Goal: Transaction & Acquisition: Subscribe to service/newsletter

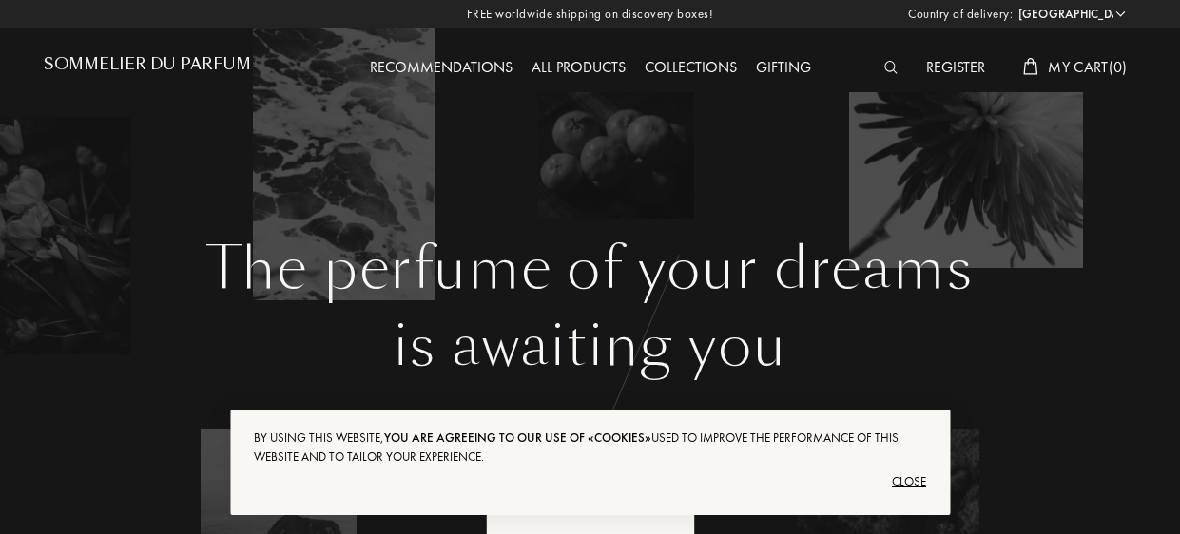
select select "US"
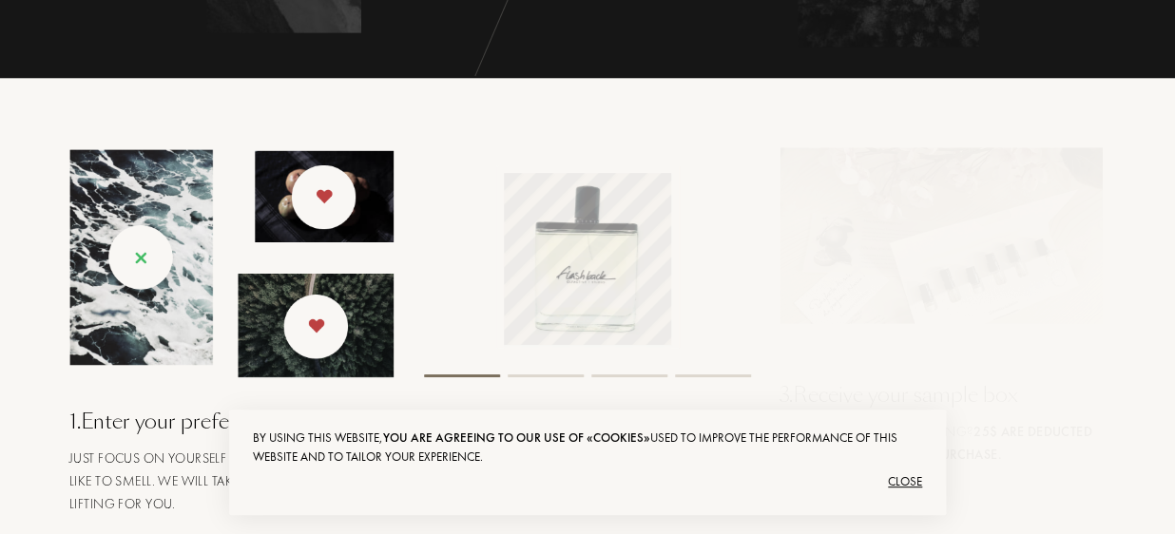
scroll to position [924, 0]
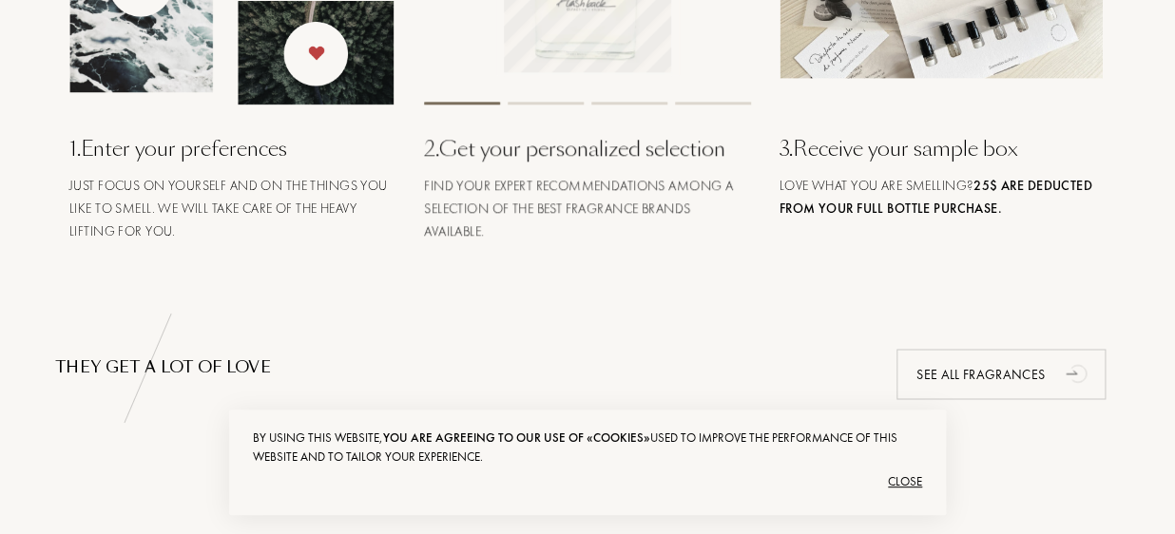
click at [910, 492] on div "Close" at bounding box center [587, 482] width 669 height 30
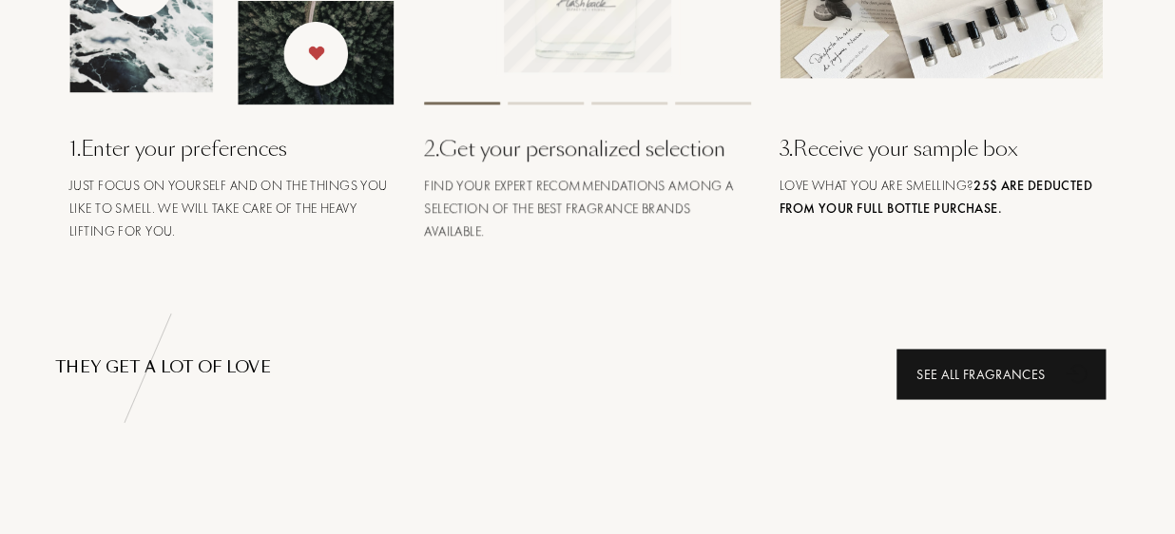
click at [983, 364] on div "See all fragrances" at bounding box center [1001, 374] width 209 height 50
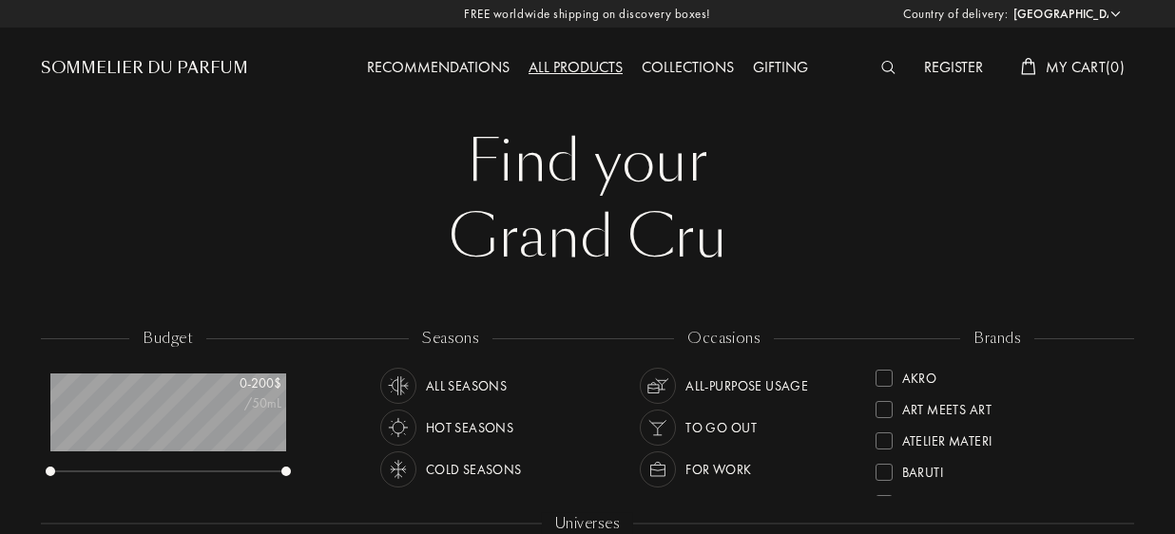
select select "US"
click at [886, 69] on img at bounding box center [888, 67] width 14 height 13
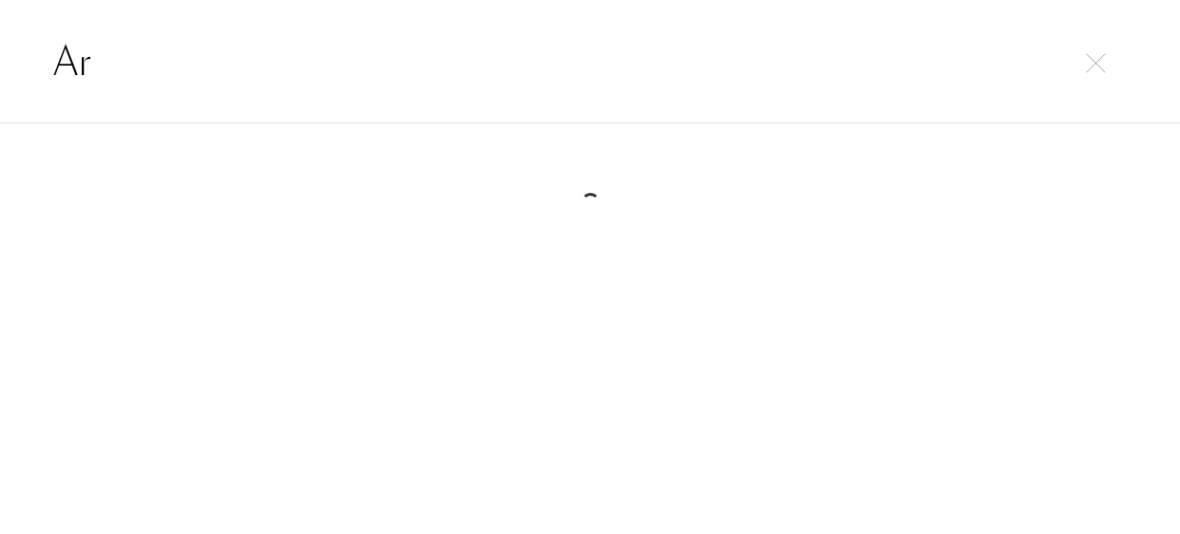
type input "A"
type input "a"
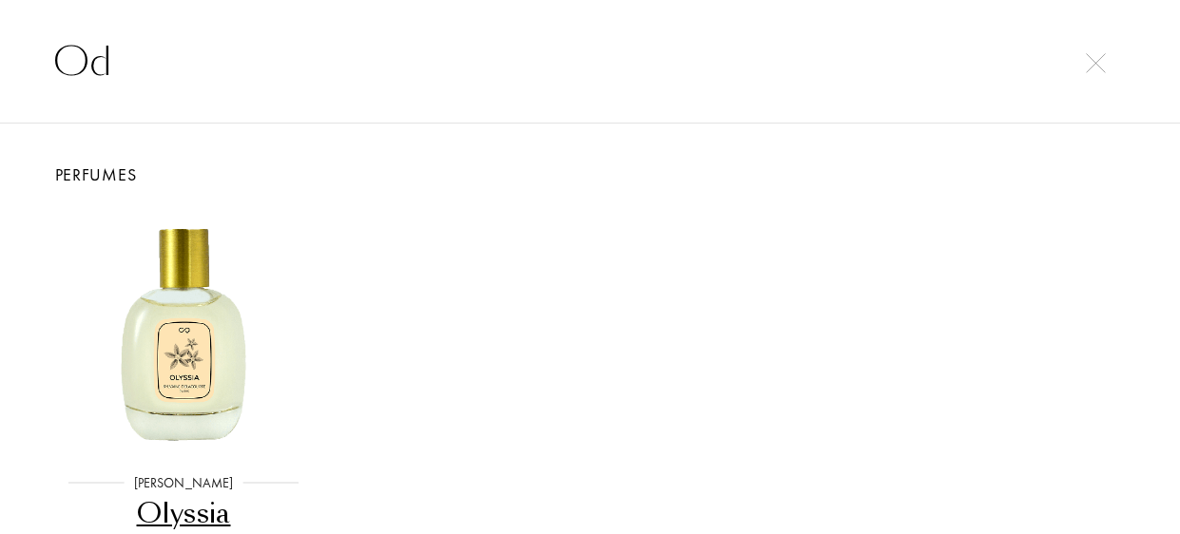
type input "O"
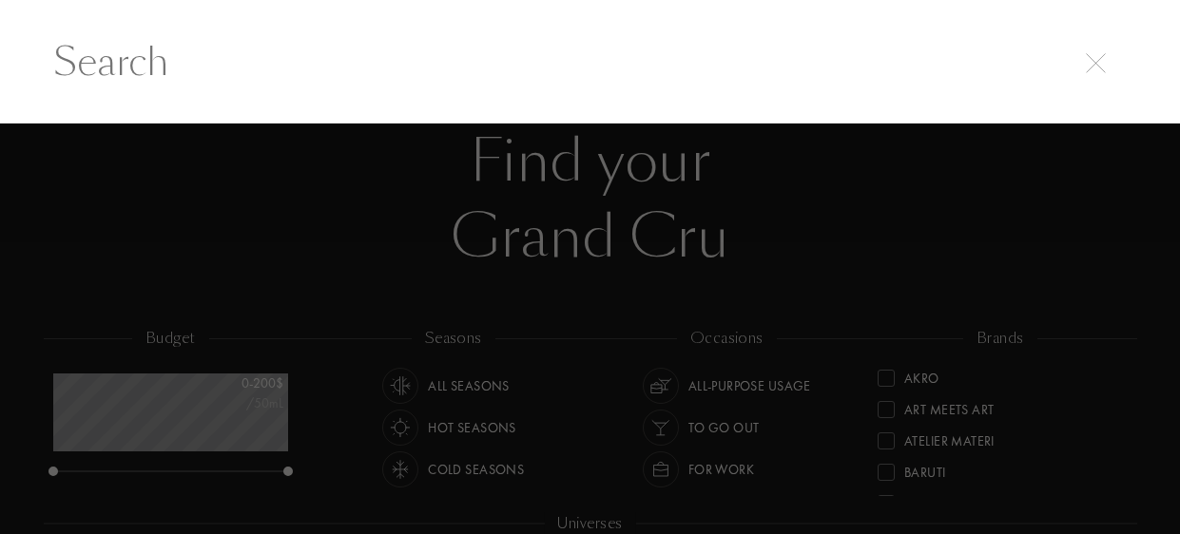
click at [1107, 68] on div at bounding box center [1096, 60] width 27 height 23
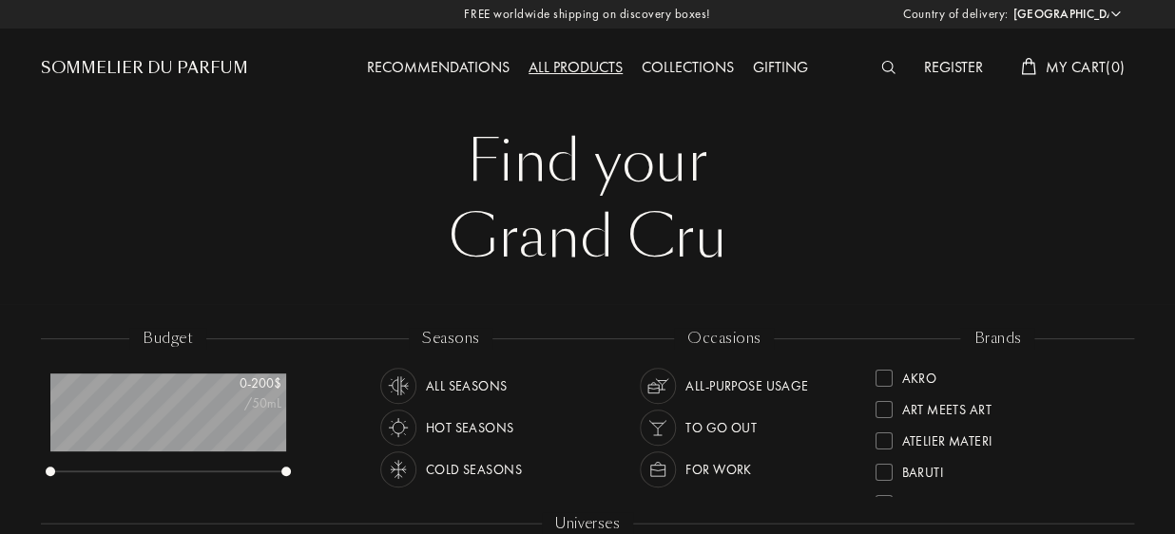
click at [884, 71] on img at bounding box center [888, 67] width 14 height 13
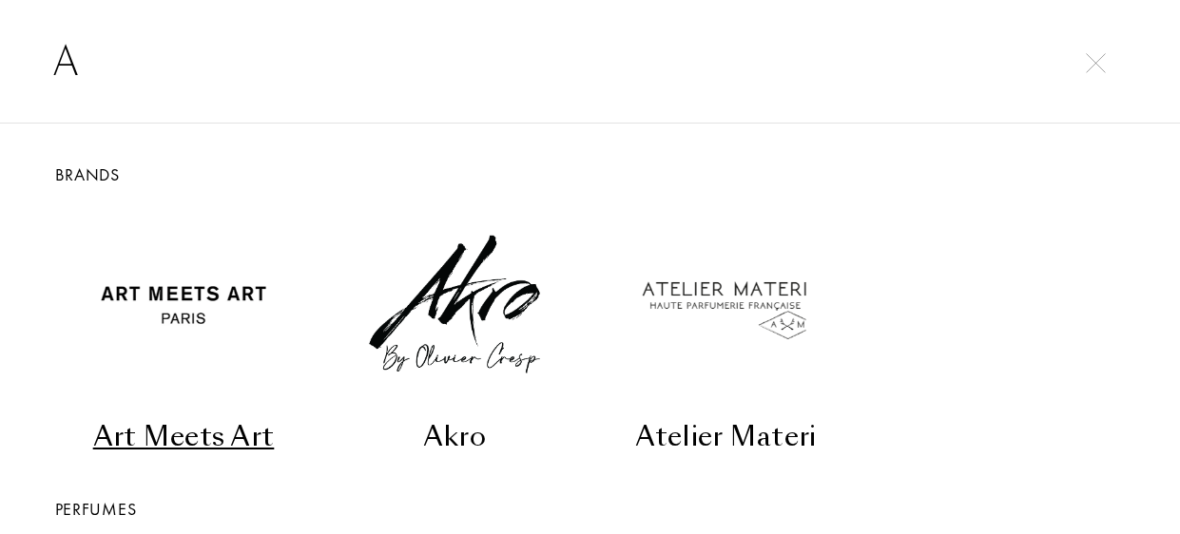
click at [1110, 73] on input "A" at bounding box center [590, 61] width 1150 height 57
type input "A"
click at [1095, 58] on img at bounding box center [1096, 63] width 20 height 20
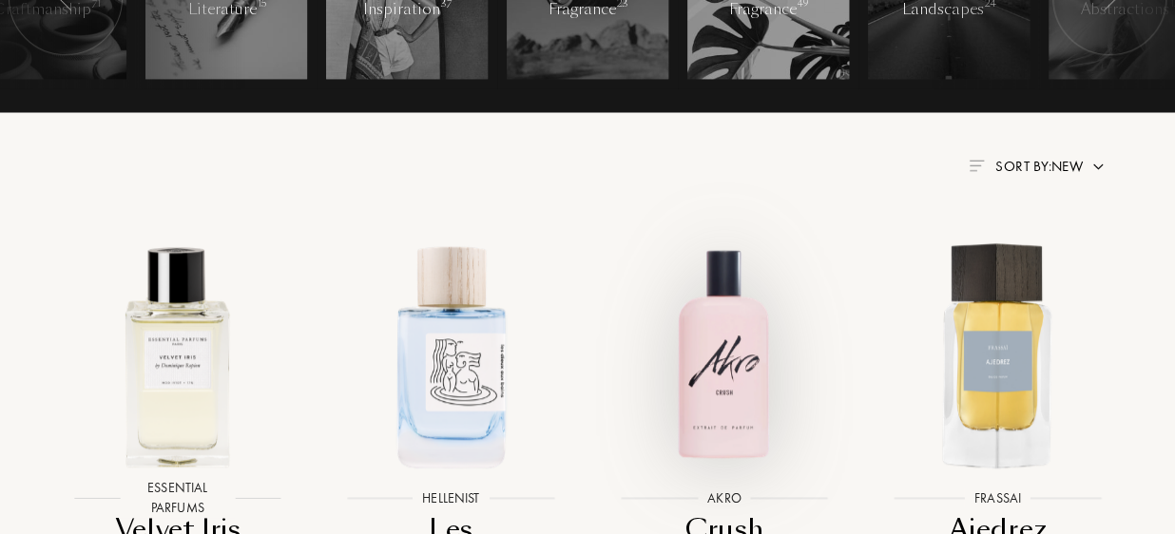
scroll to position [632, 0]
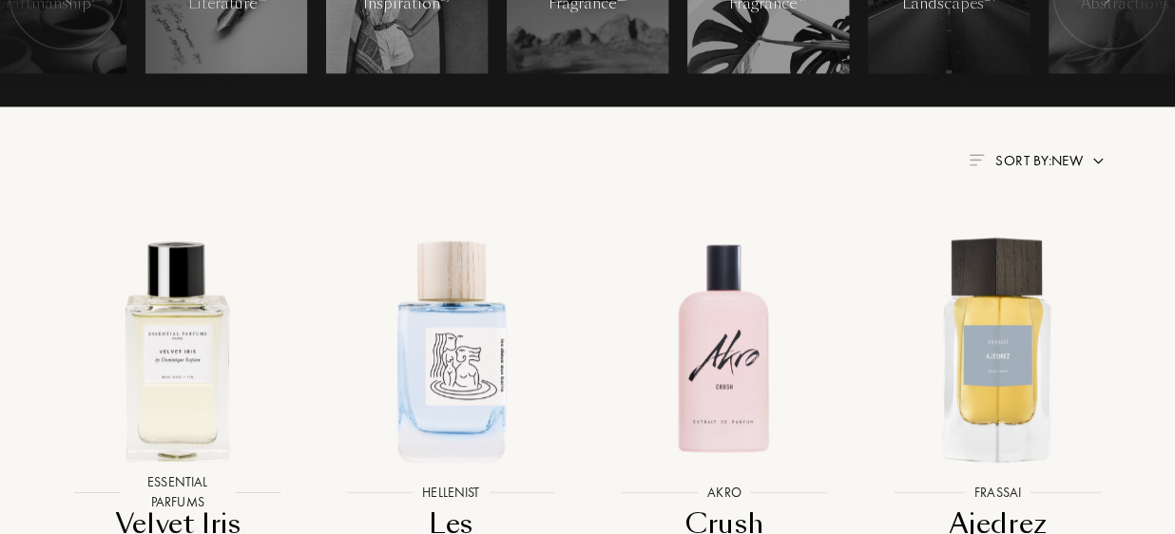
click at [1012, 164] on span "Sort by: New" at bounding box center [1038, 160] width 87 height 19
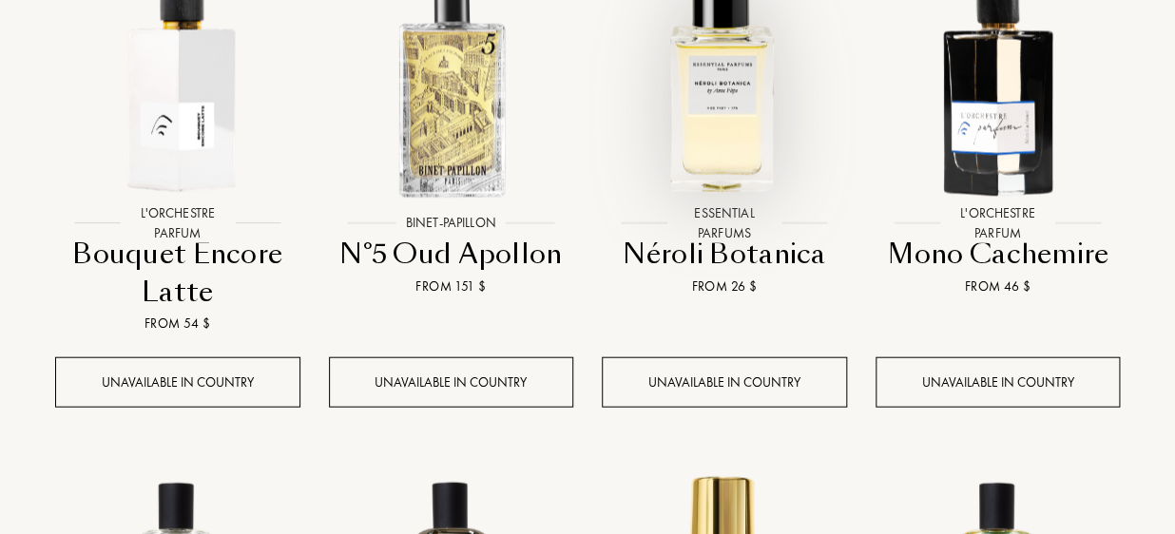
scroll to position [0, 0]
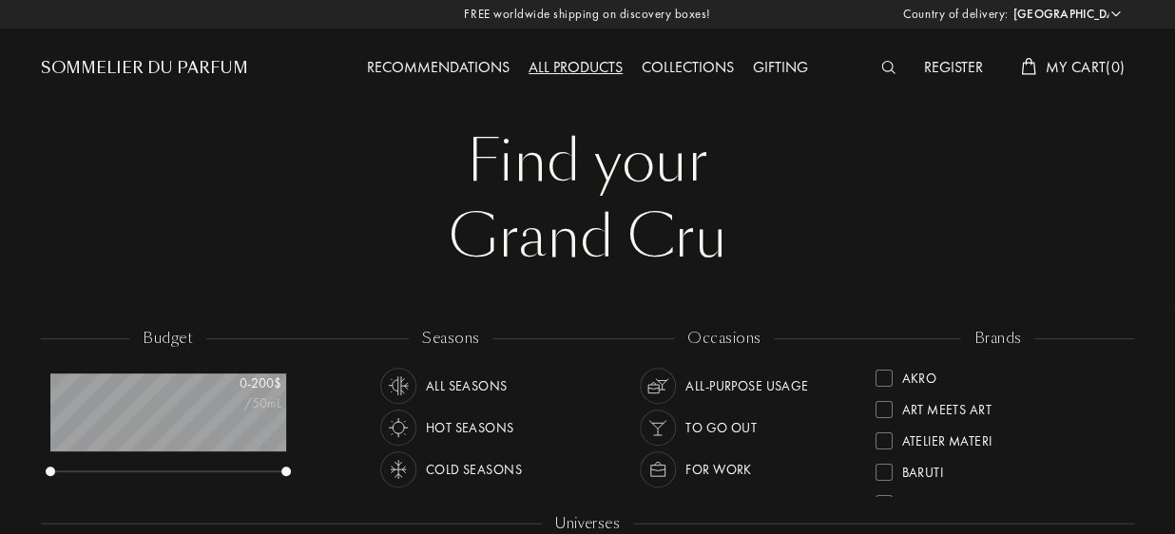
click at [1082, 13] on select "Afghanistan Albania Algeria Andorra Angola Anguilla Antartica Antigua and Barbu…" at bounding box center [1066, 14] width 114 height 19
select select "CA"
click at [1009, 5] on select "Afghanistan Albania Algeria Andorra Angola Anguilla Antartica Antigua and Barbu…" at bounding box center [1066, 14] width 114 height 19
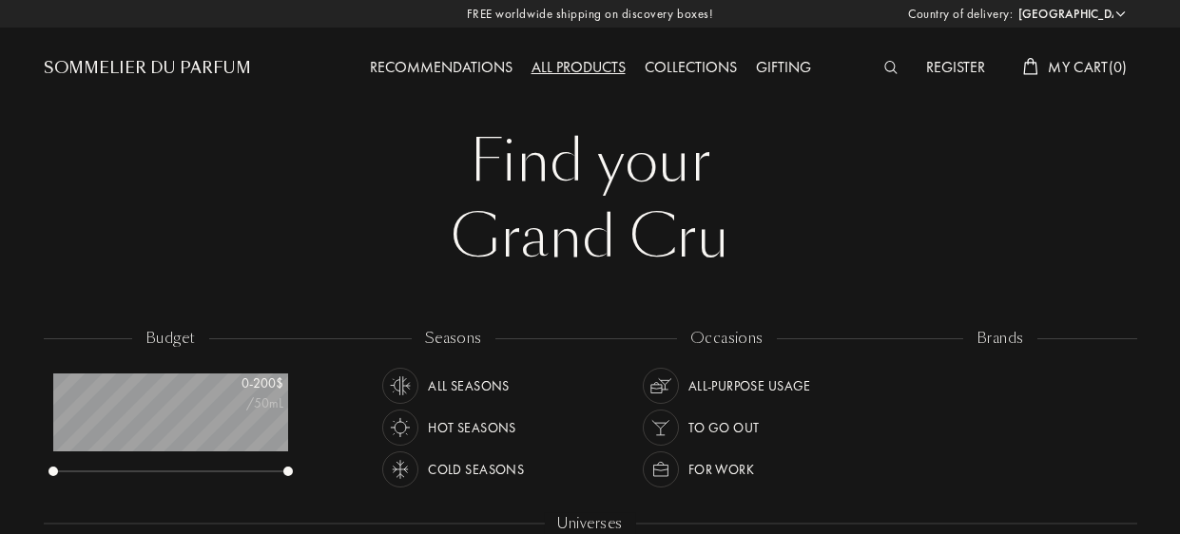
select select "CA"
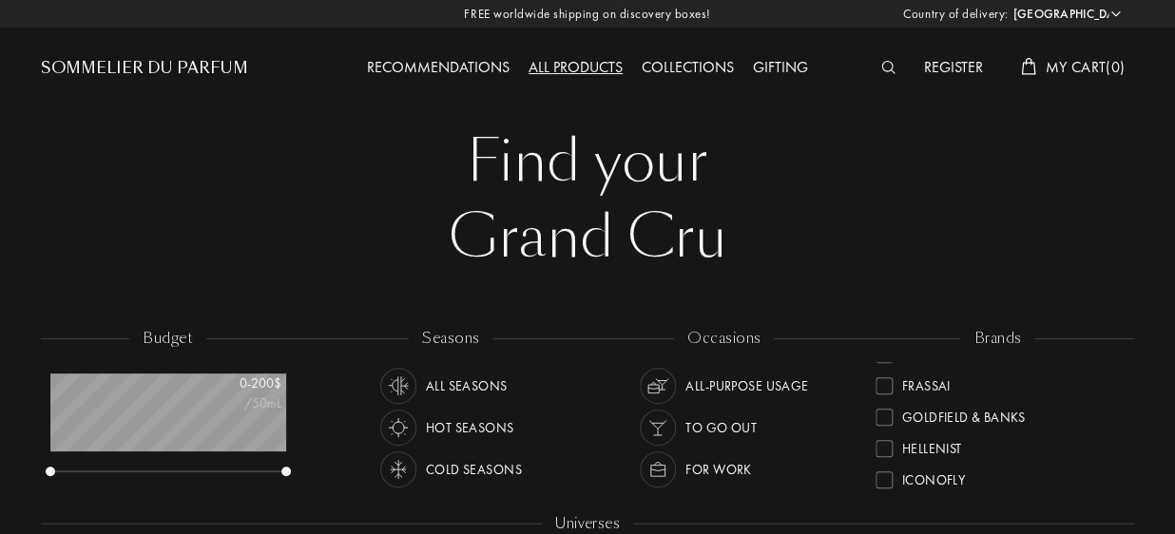
click at [561, 69] on div "All products" at bounding box center [575, 68] width 113 height 25
select select "CA"
click at [218, 68] on div "Sommelier du Parfum" at bounding box center [144, 68] width 207 height 23
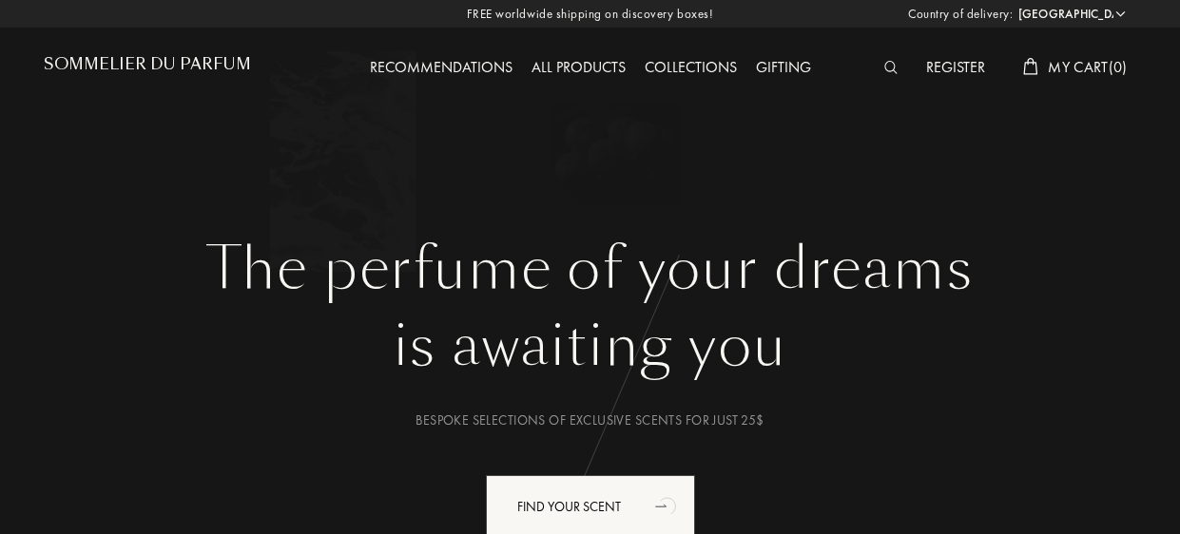
select select "CA"
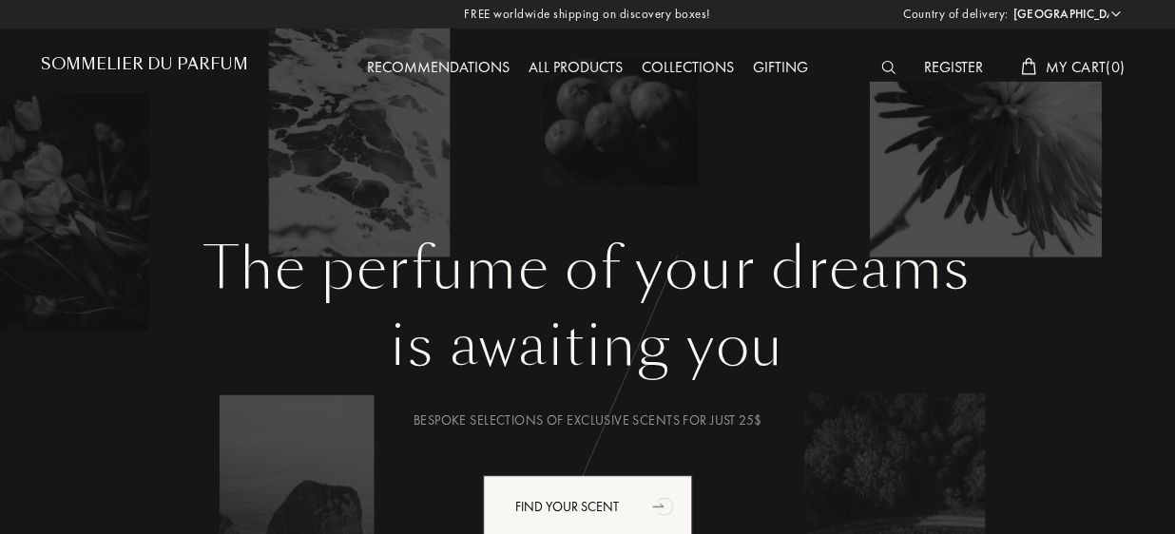
click at [881, 64] on img at bounding box center [888, 67] width 14 height 13
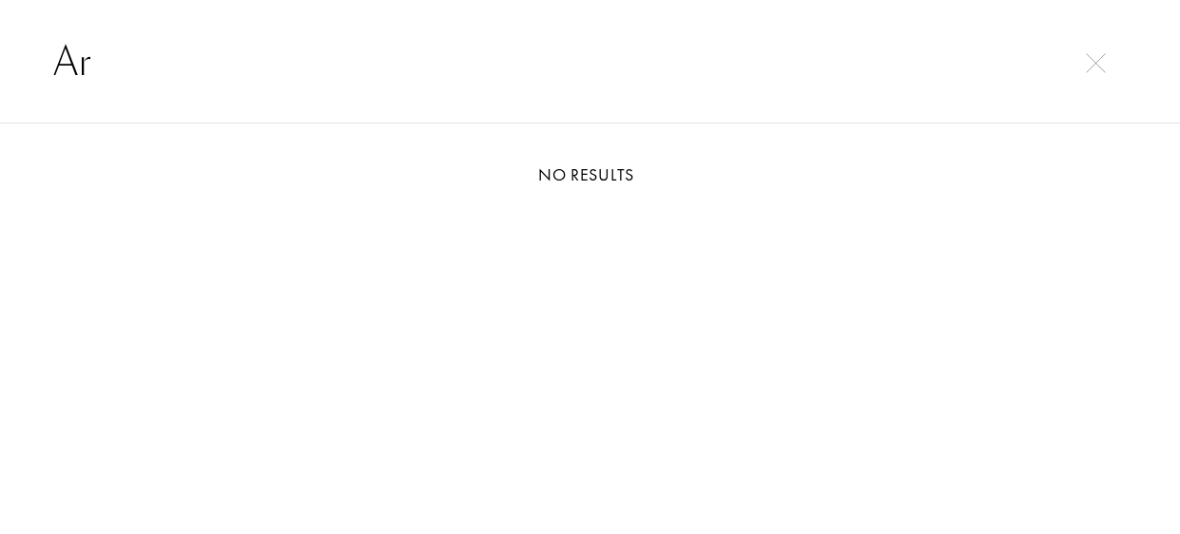
type input "A"
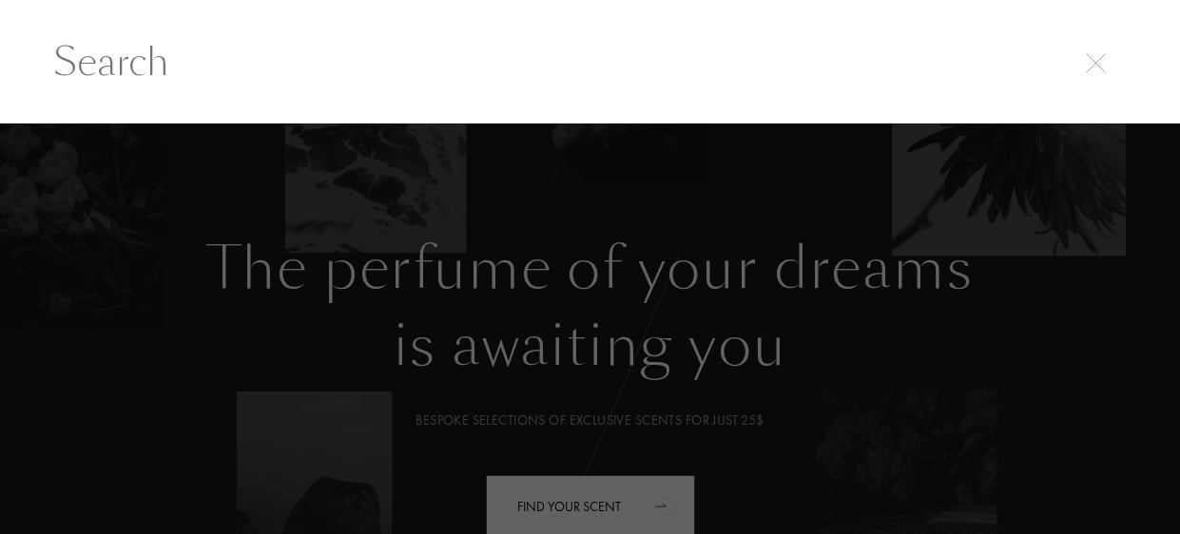
click at [1107, 56] on div at bounding box center [1096, 60] width 27 height 23
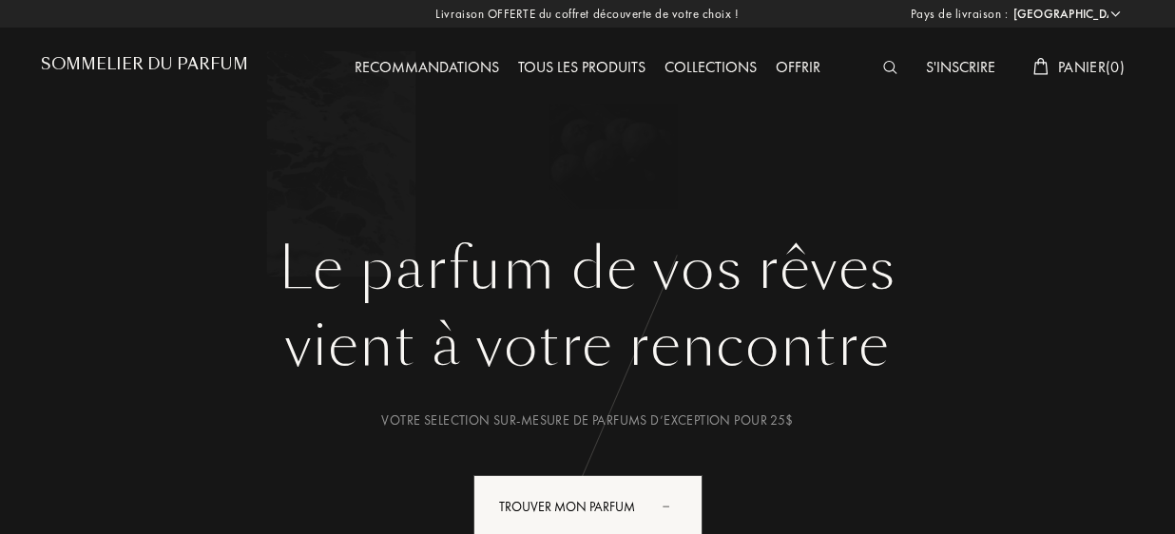
select select "CA"
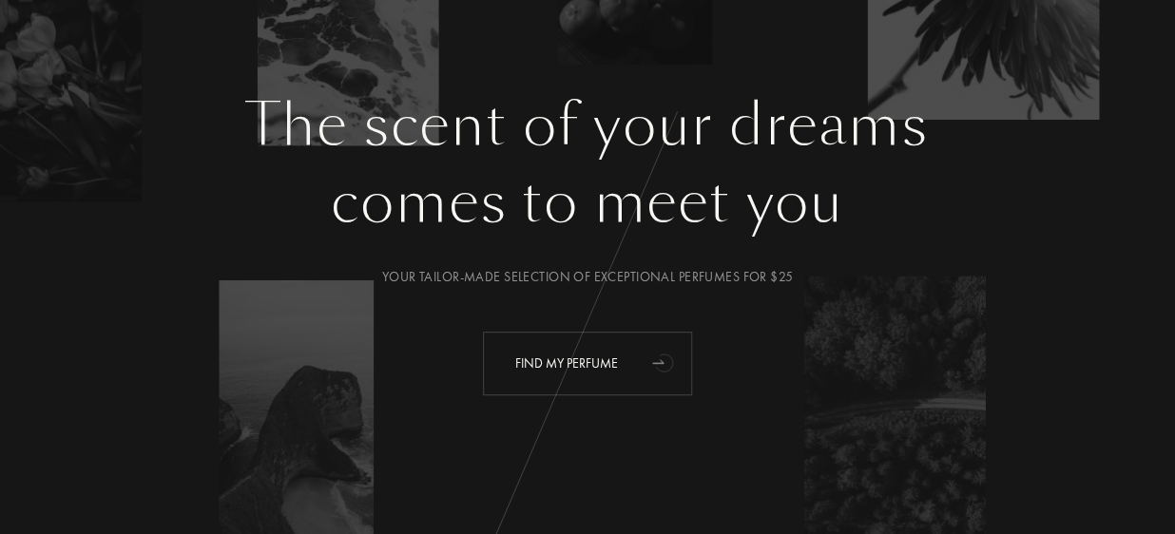
scroll to position [177, 0]
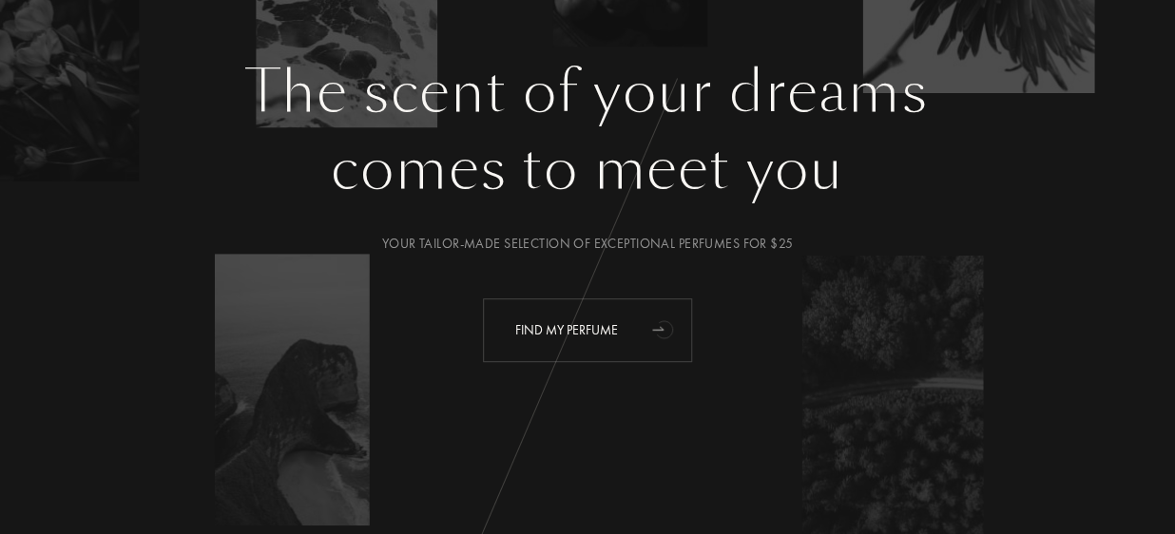
click at [614, 338] on font "Find my perfume" at bounding box center [566, 329] width 103 height 17
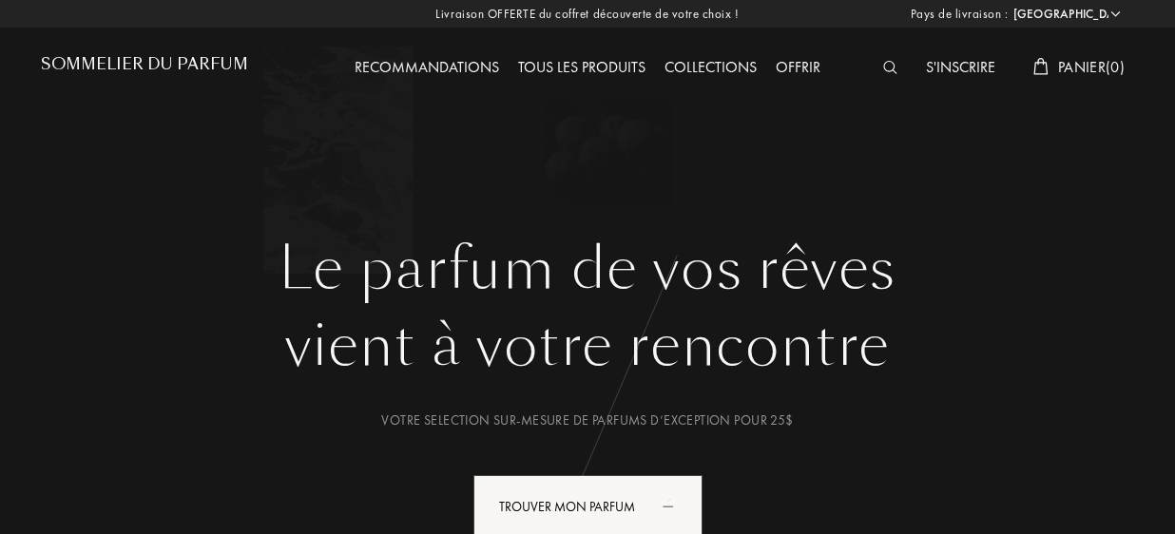
select select "CA"
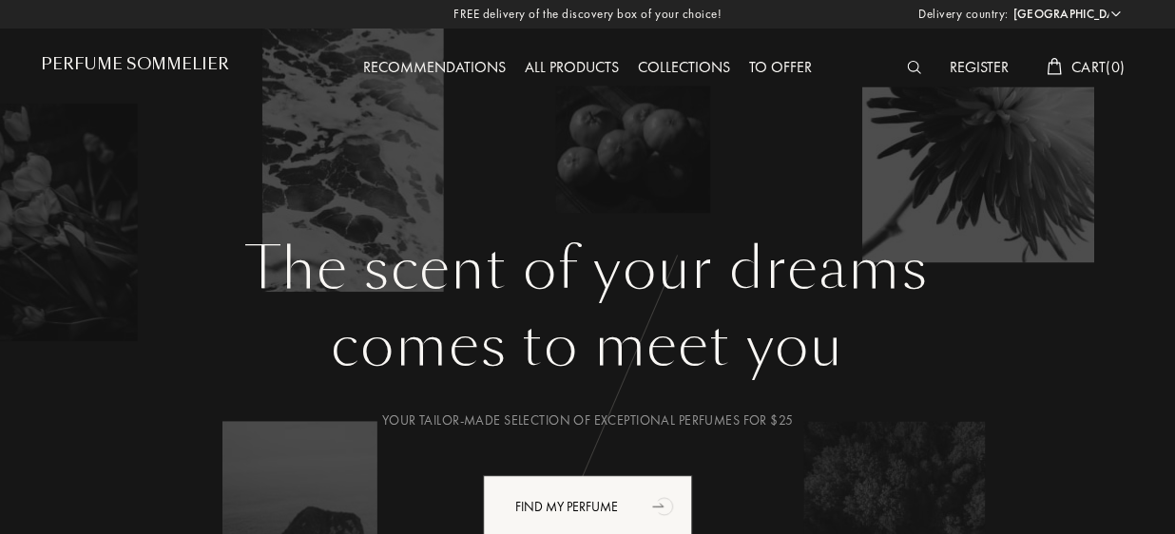
click at [907, 69] on img at bounding box center [914, 67] width 14 height 13
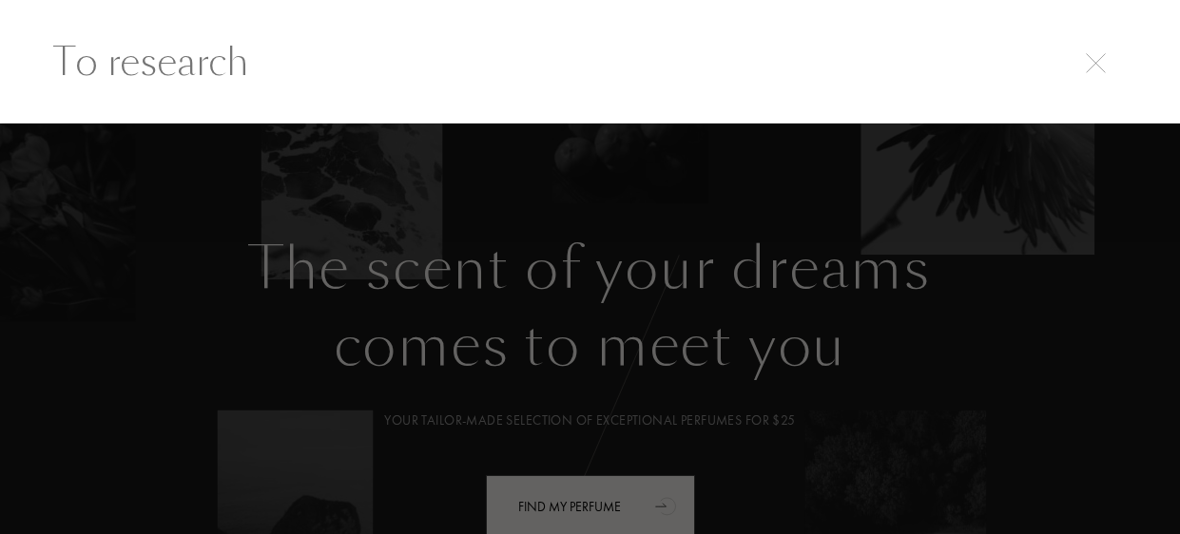
click at [571, 79] on input "text" at bounding box center [590, 61] width 1150 height 57
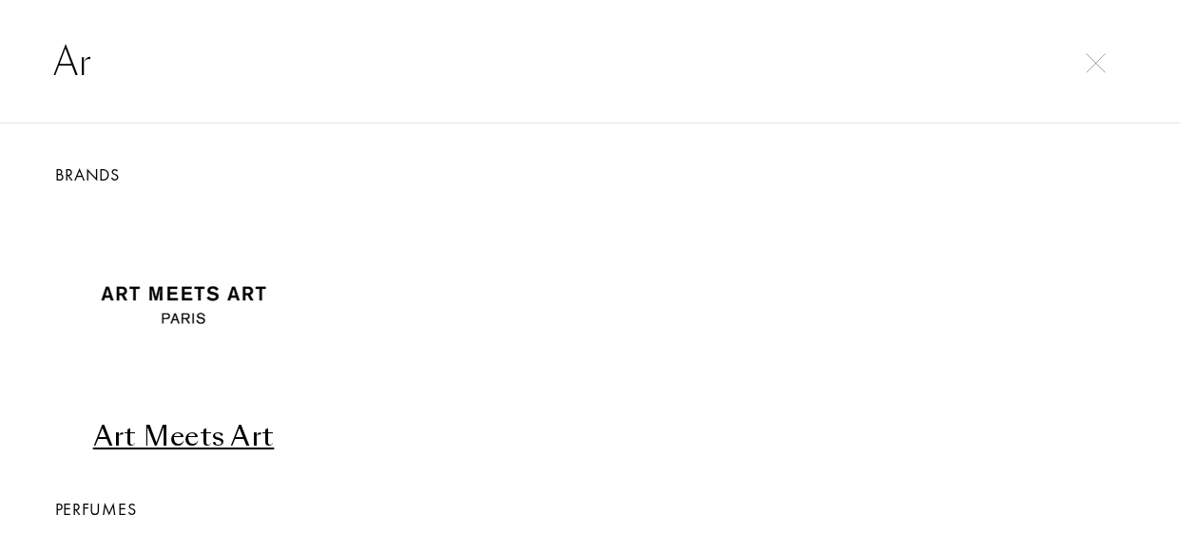
type input "Ar"
click at [1101, 54] on img at bounding box center [1096, 63] width 20 height 20
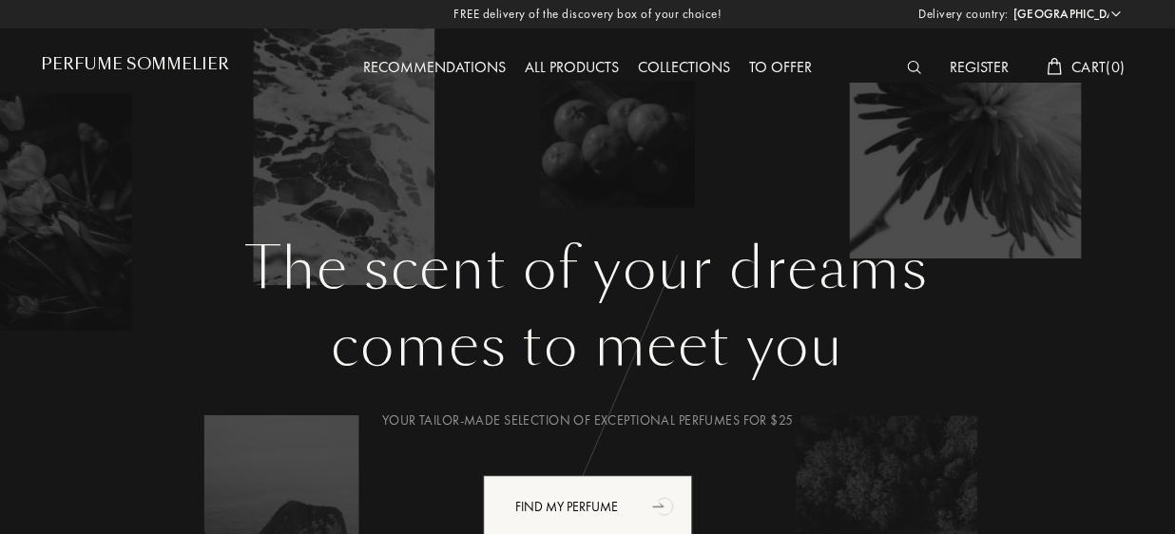
scroll to position [16, 0]
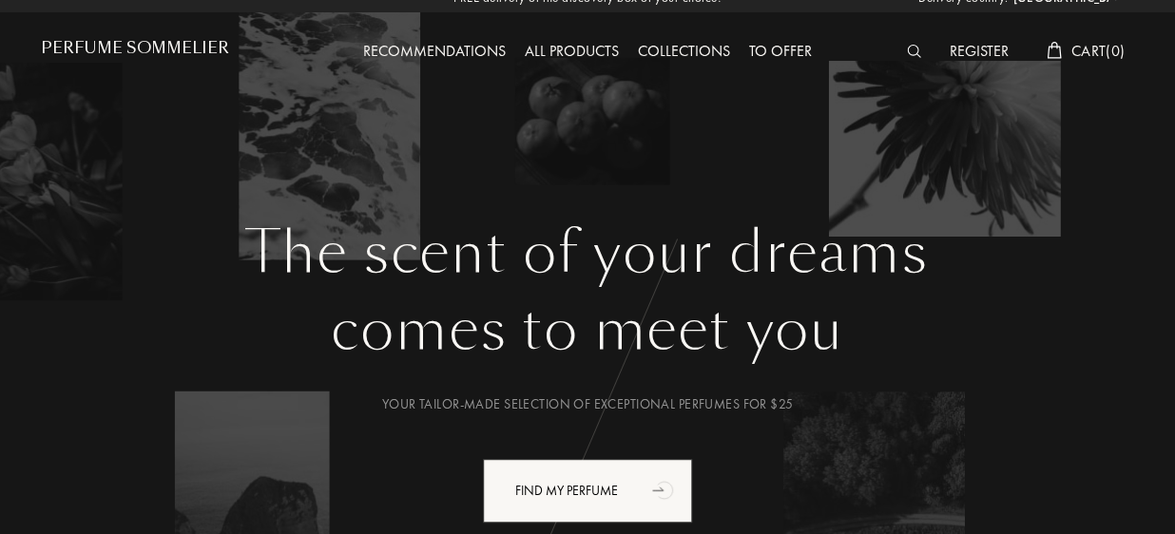
click at [183, 37] on font "Perfume Sommelier" at bounding box center [135, 48] width 188 height 22
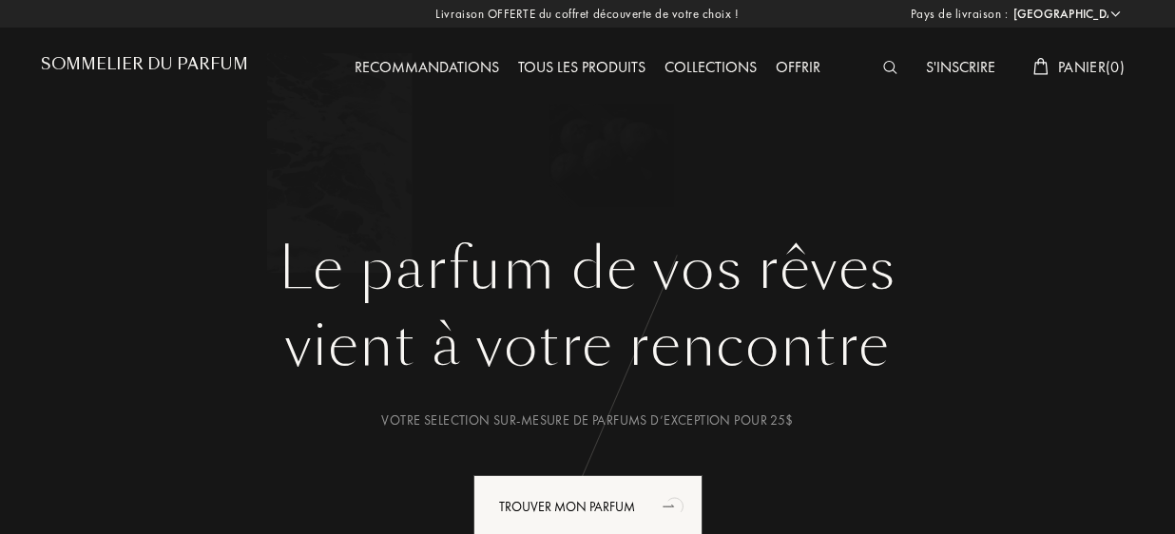
select select "CA"
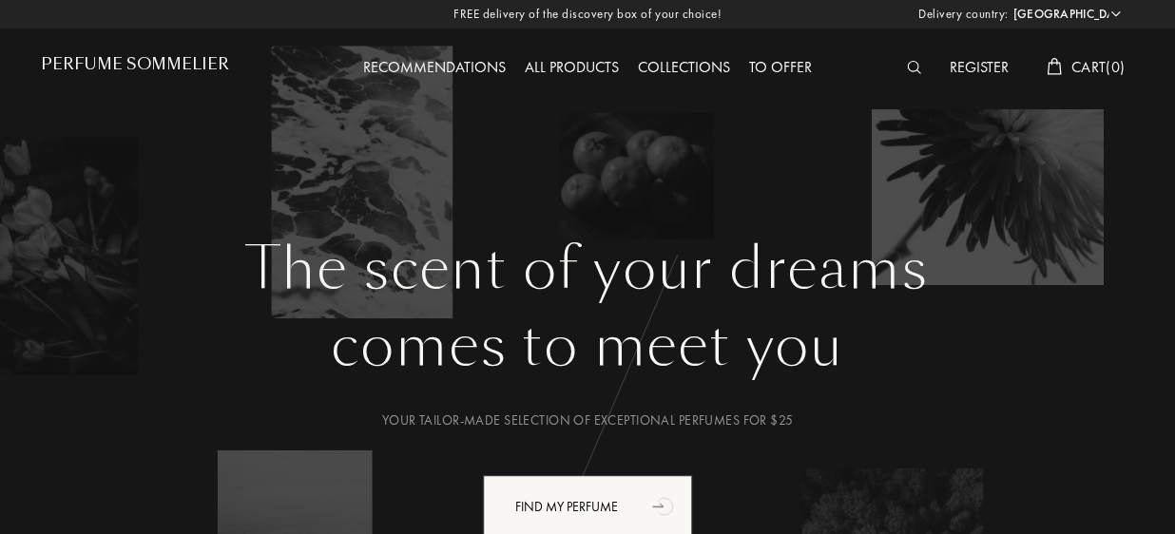
click at [905, 77] on div at bounding box center [918, 68] width 43 height 25
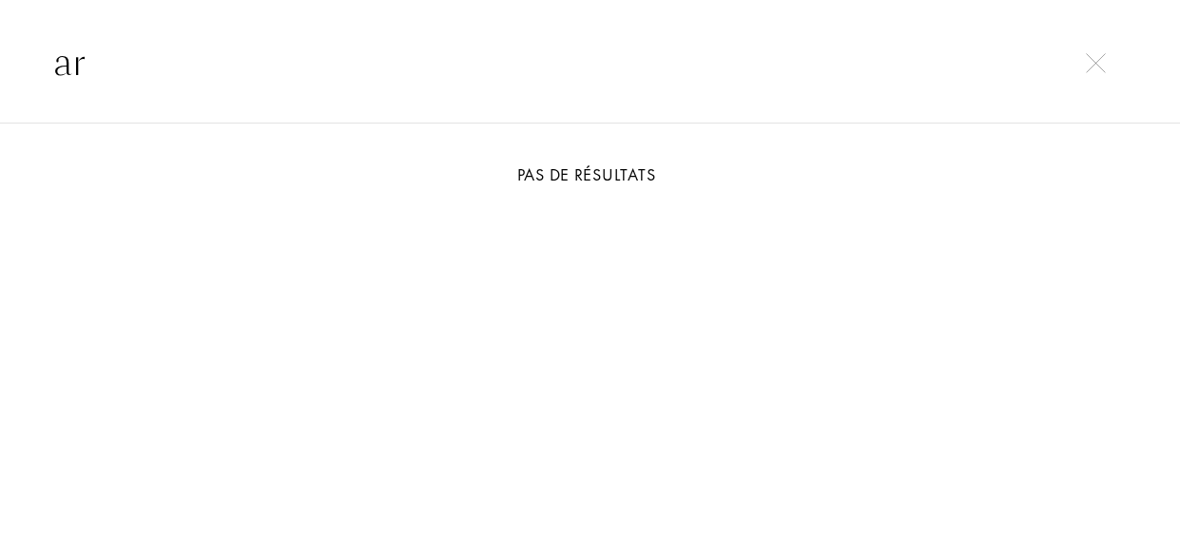
type input "a"
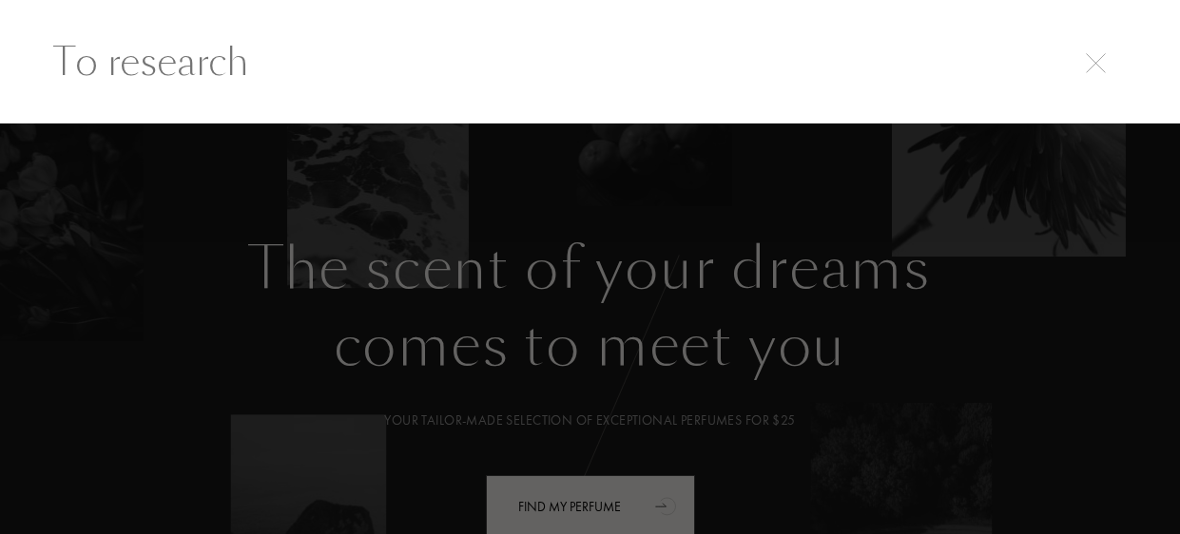
click at [1110, 71] on input "text" at bounding box center [590, 61] width 1150 height 57
click at [825, 352] on div at bounding box center [590, 330] width 1180 height 412
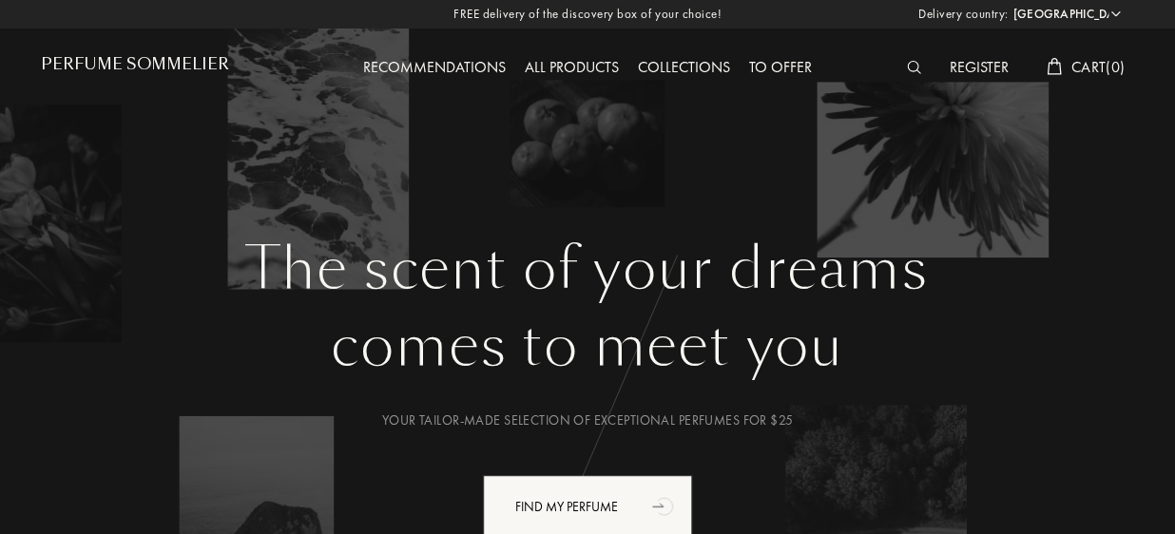
click at [182, 74] on link "Perfume Sommelier" at bounding box center [135, 68] width 188 height 26
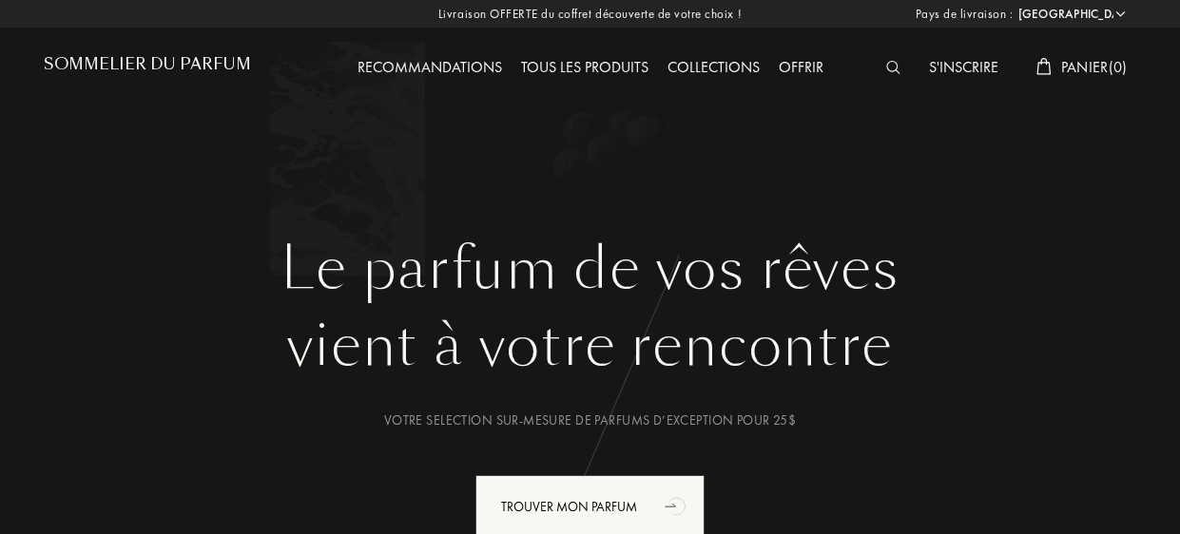
select select "CA"
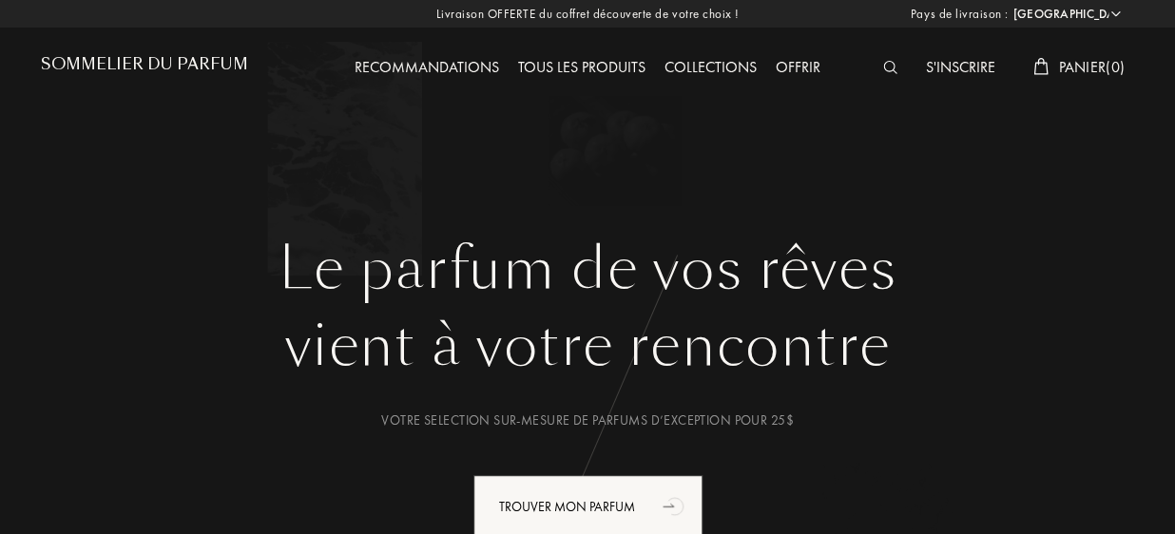
click at [877, 61] on div at bounding box center [895, 68] width 43 height 25
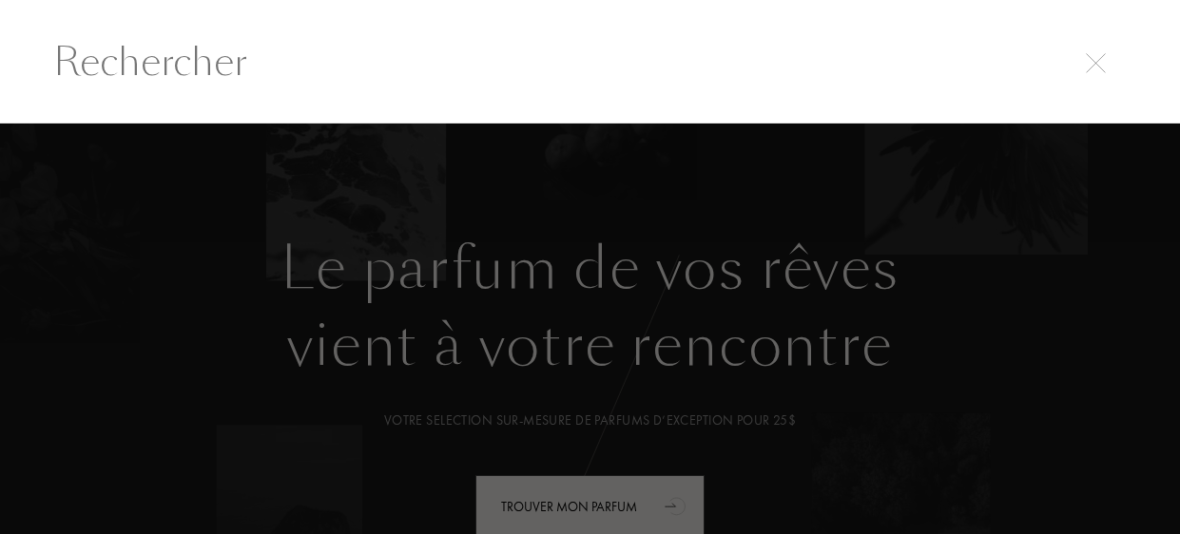
click at [877, 61] on input "text" at bounding box center [590, 61] width 1150 height 57
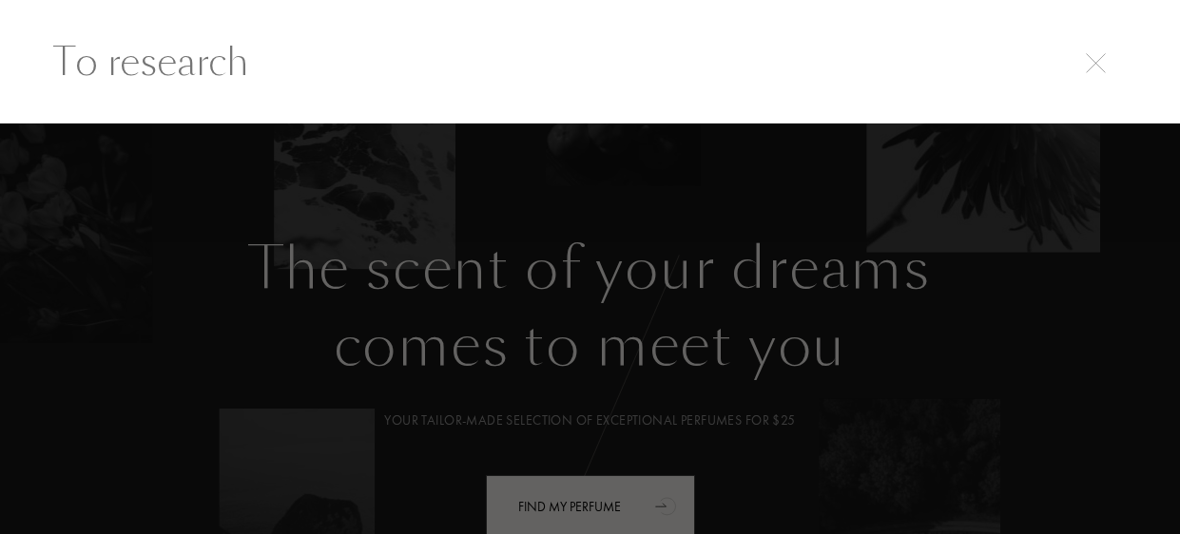
click at [778, 189] on div at bounding box center [590, 330] width 1180 height 412
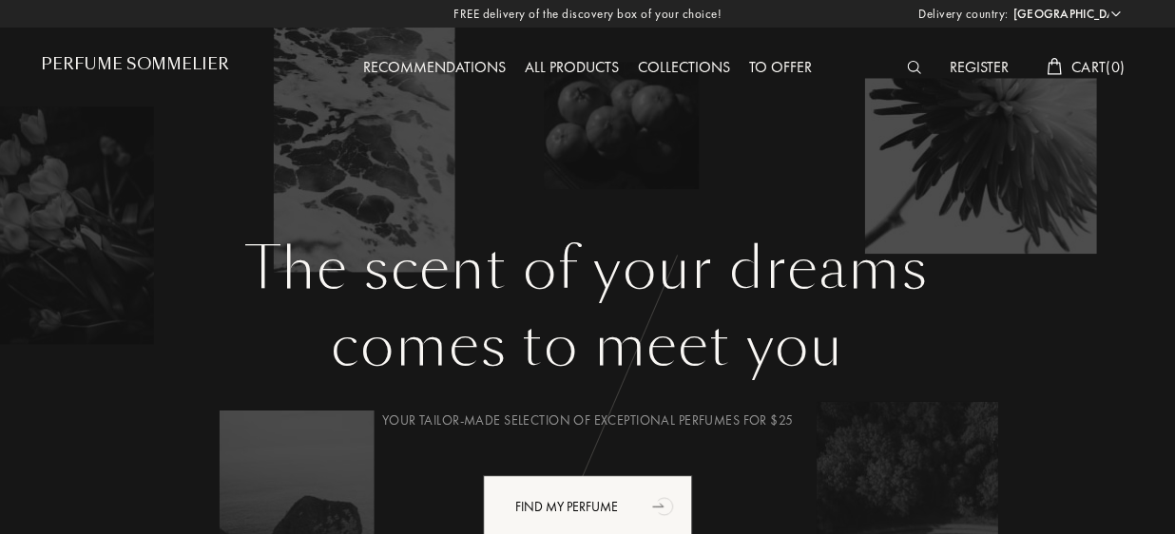
click at [907, 66] on img at bounding box center [914, 67] width 14 height 13
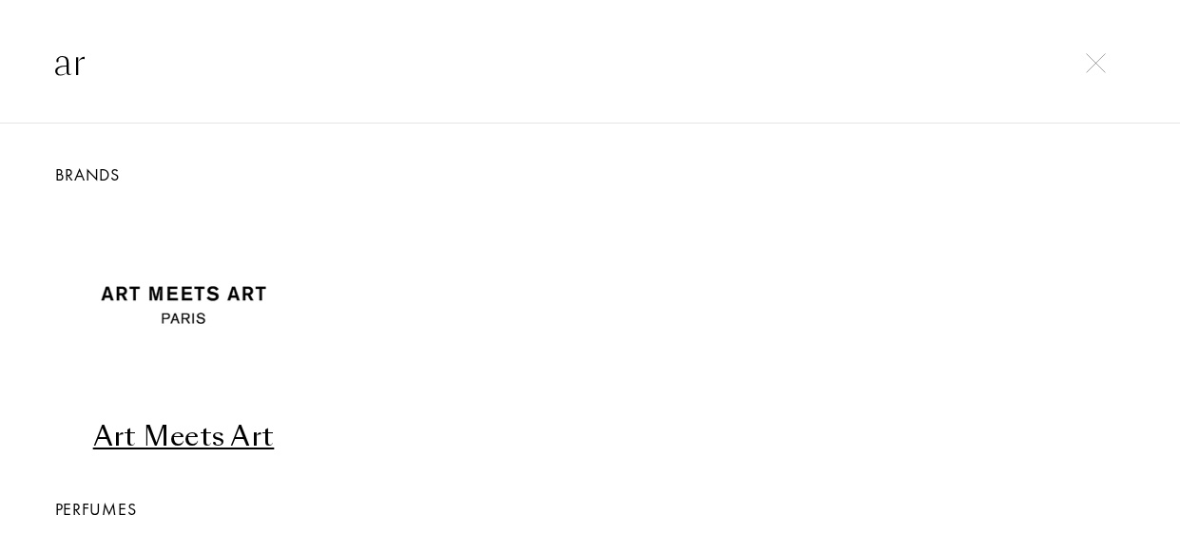
type input "a"
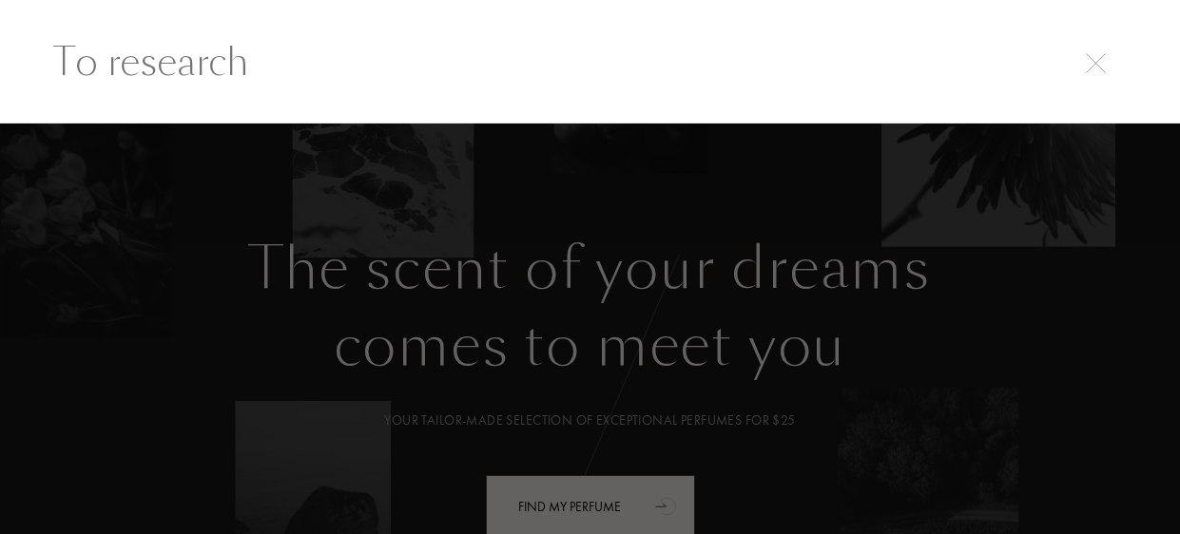
click at [1098, 61] on img at bounding box center [1096, 63] width 20 height 20
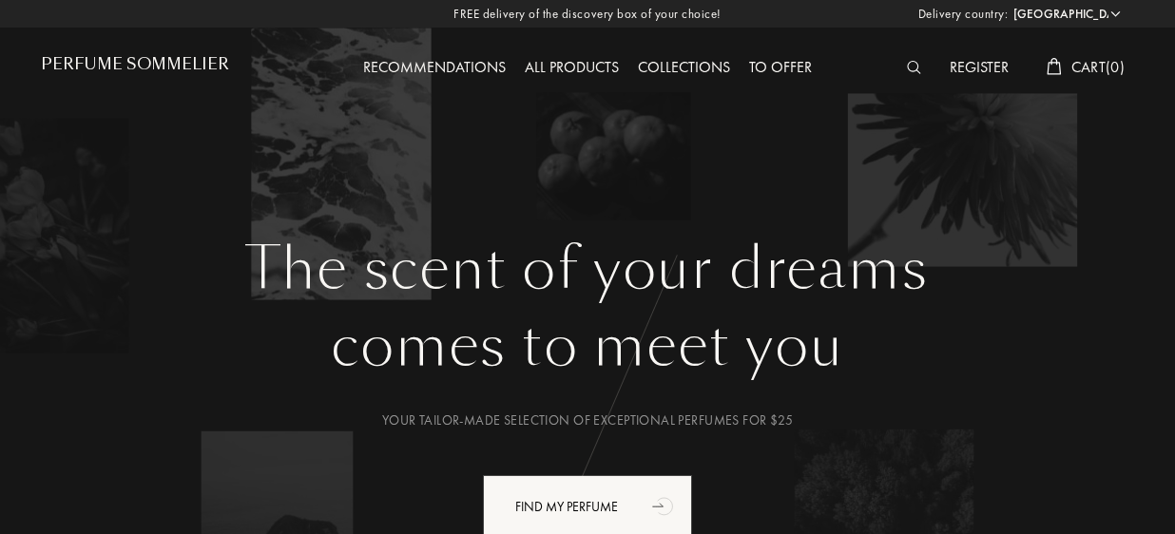
select select "CA"
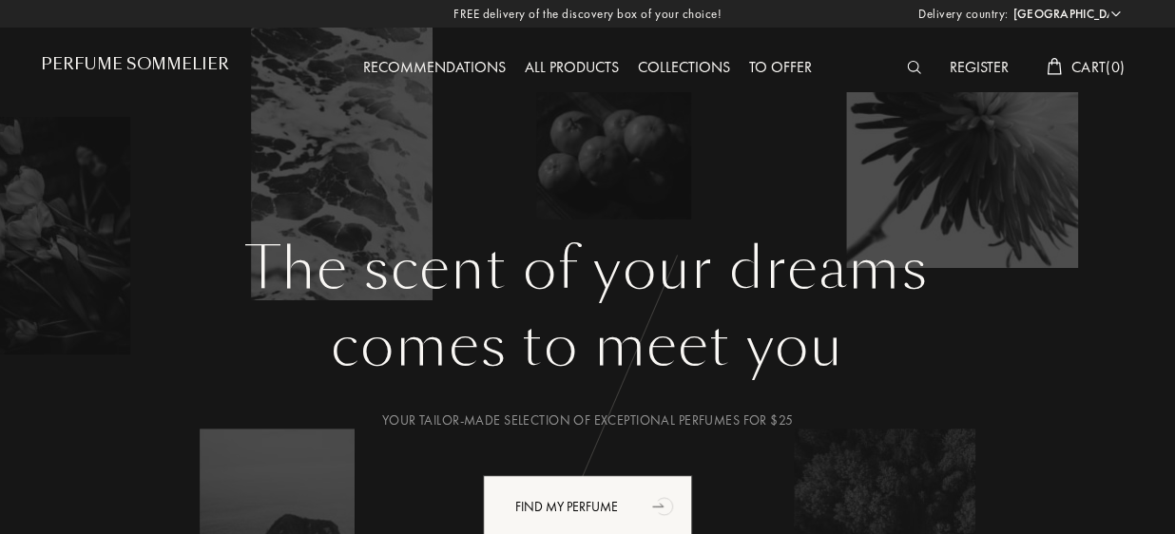
click at [236, 533] on div "The scent of your dreams comes to meet you Your tailor-made selection of except…" at bounding box center [587, 463] width 1093 height 456
click at [255, 533] on div "The scent of your dreams comes to meet you Your tailor-made selection of except…" at bounding box center [587, 463] width 1093 height 456
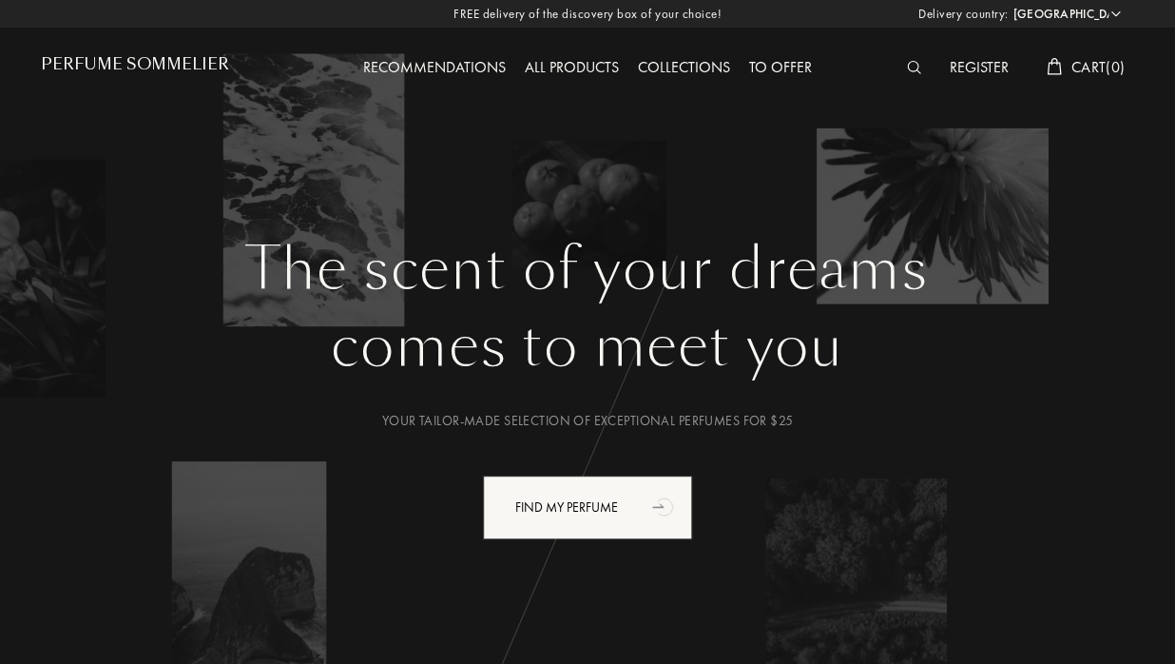
click at [236, 516] on div "The scent of your dreams comes to meet you Your tailor-made selection of except…" at bounding box center [587, 463] width 1093 height 456
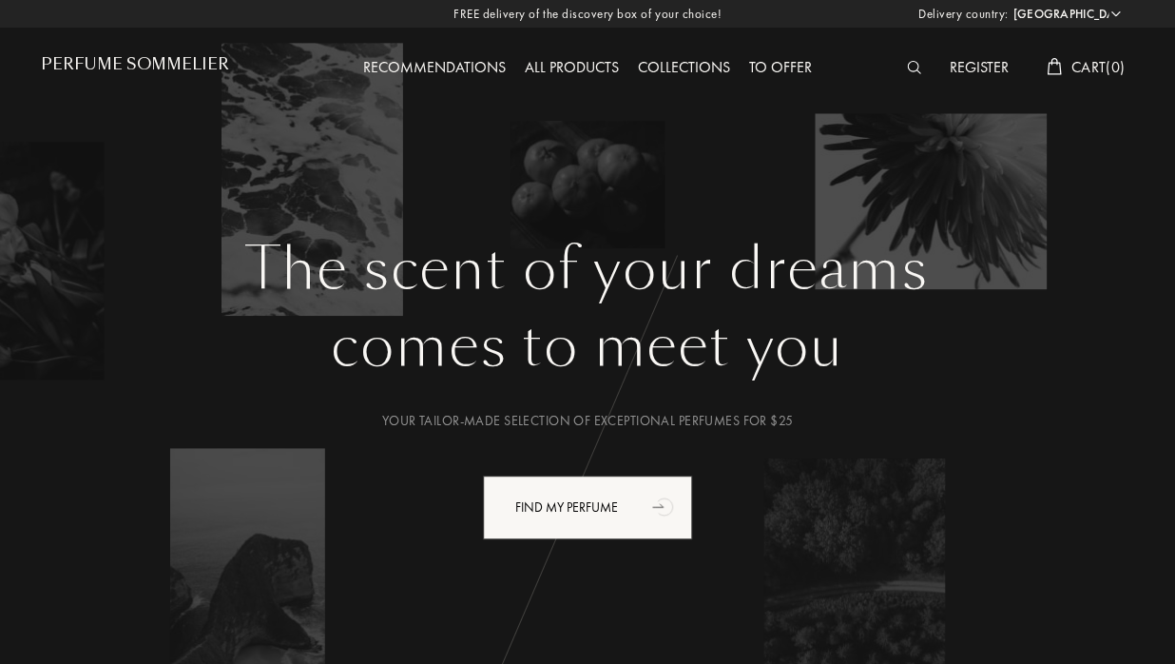
click at [345, 415] on div "Your tailor-made selection of exceptional perfumes for $25" at bounding box center [587, 421] width 1065 height 20
